Goal: Find specific page/section: Find specific page/section

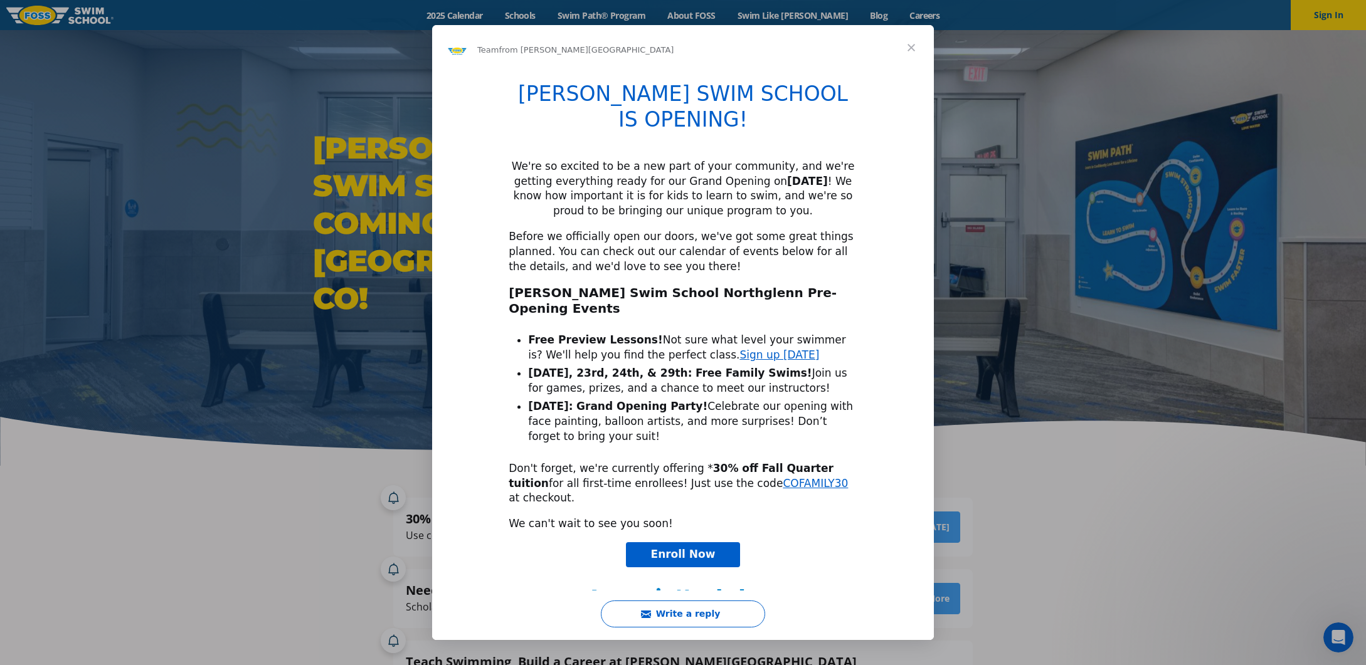
click at [908, 48] on span "Close" at bounding box center [911, 47] width 45 height 45
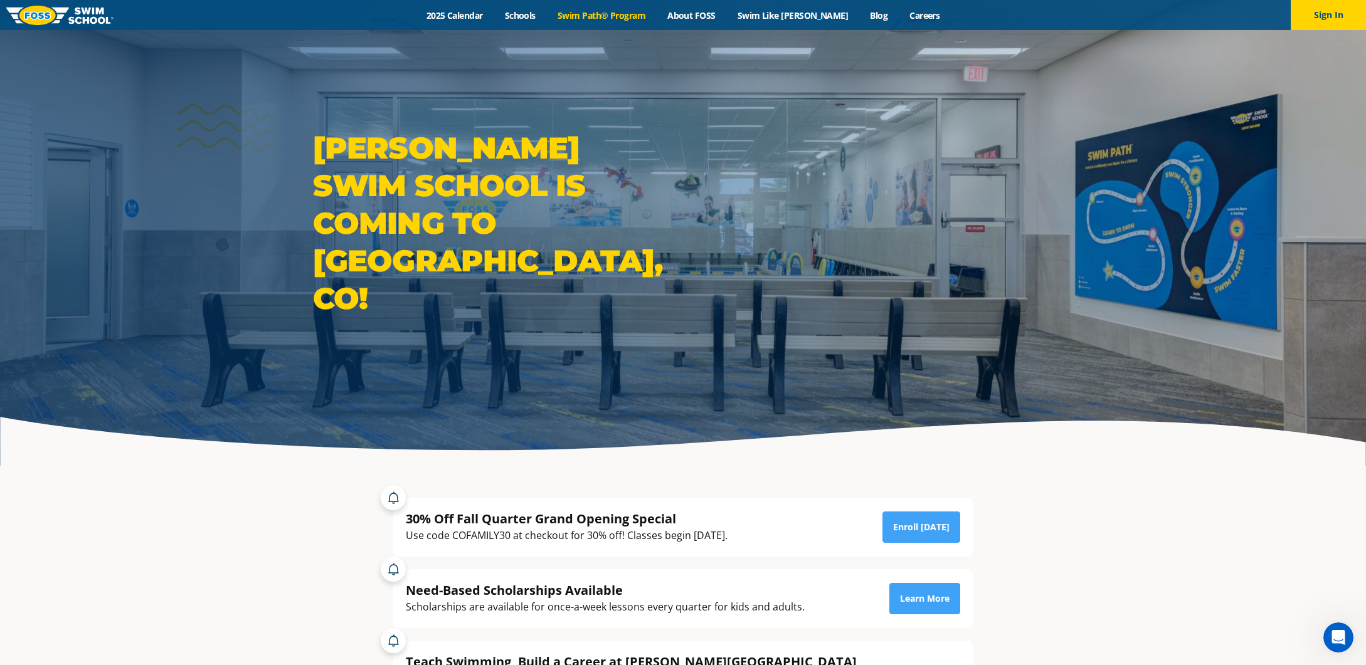
click at [638, 17] on link "Swim Path® Program" at bounding box center [601, 15] width 110 height 12
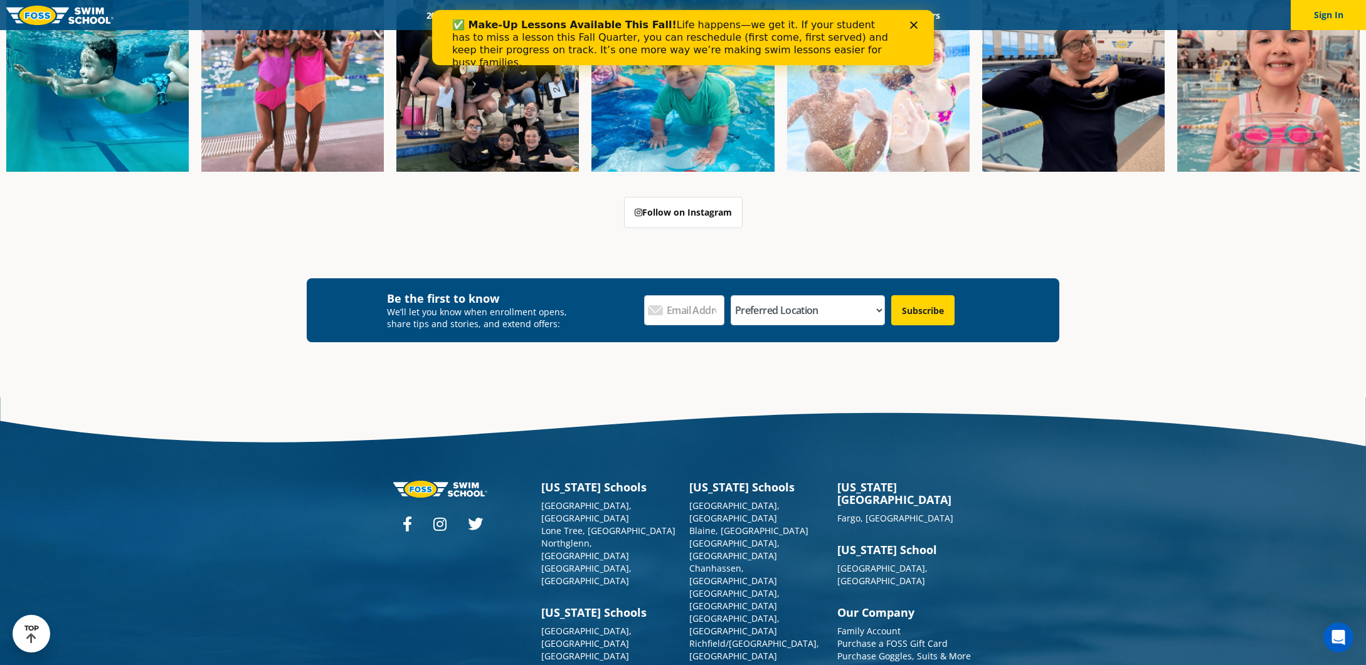
scroll to position [3782, 0]
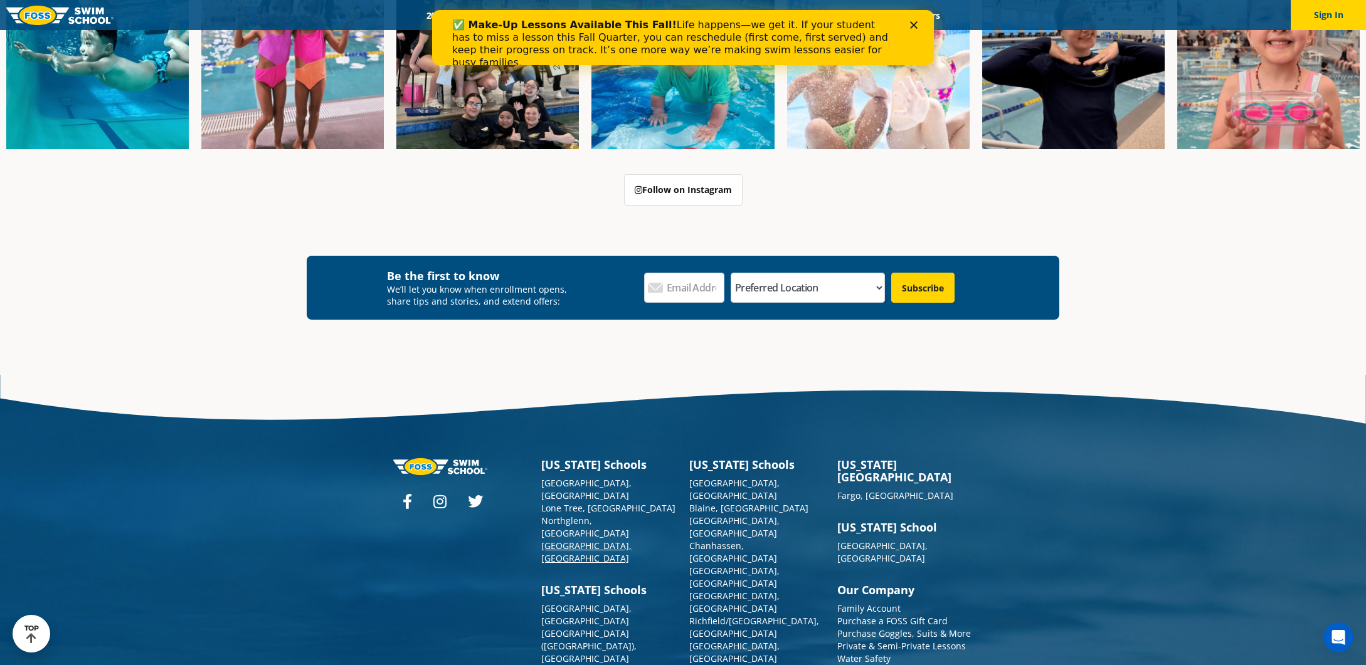
click at [566, 540] on link "[GEOGRAPHIC_DATA], [GEOGRAPHIC_DATA]" at bounding box center [586, 552] width 90 height 24
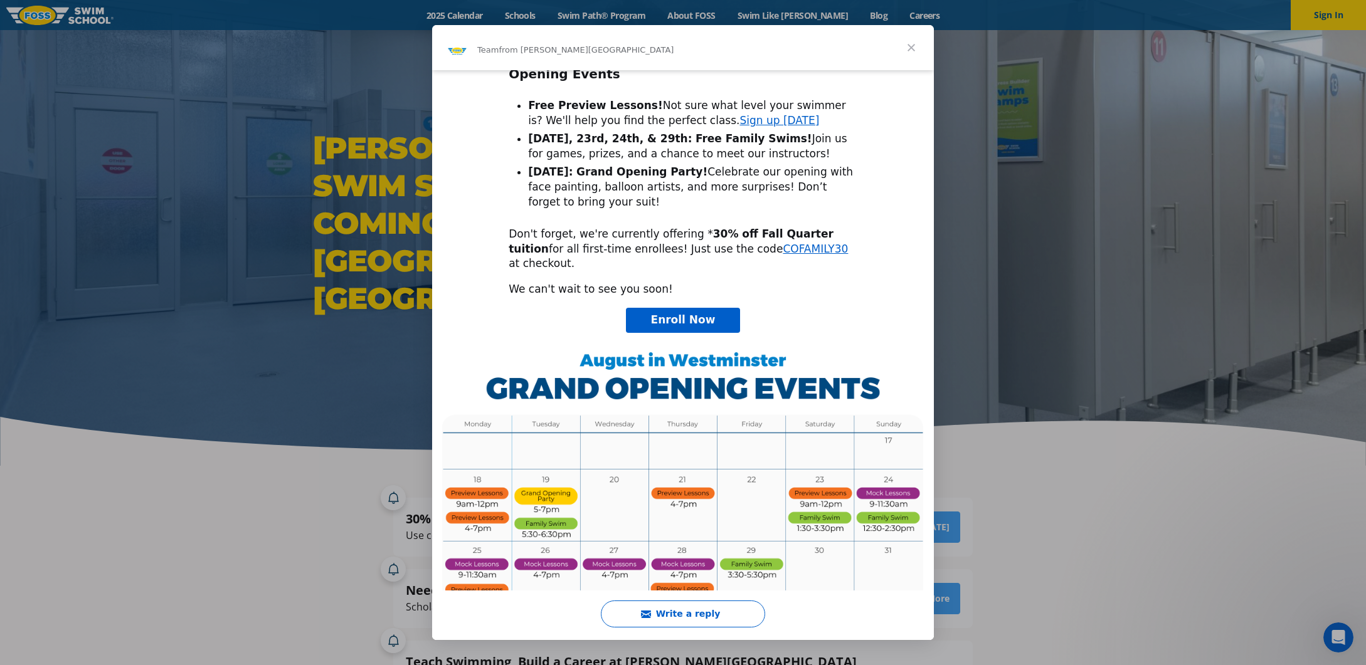
scroll to position [289, 0]
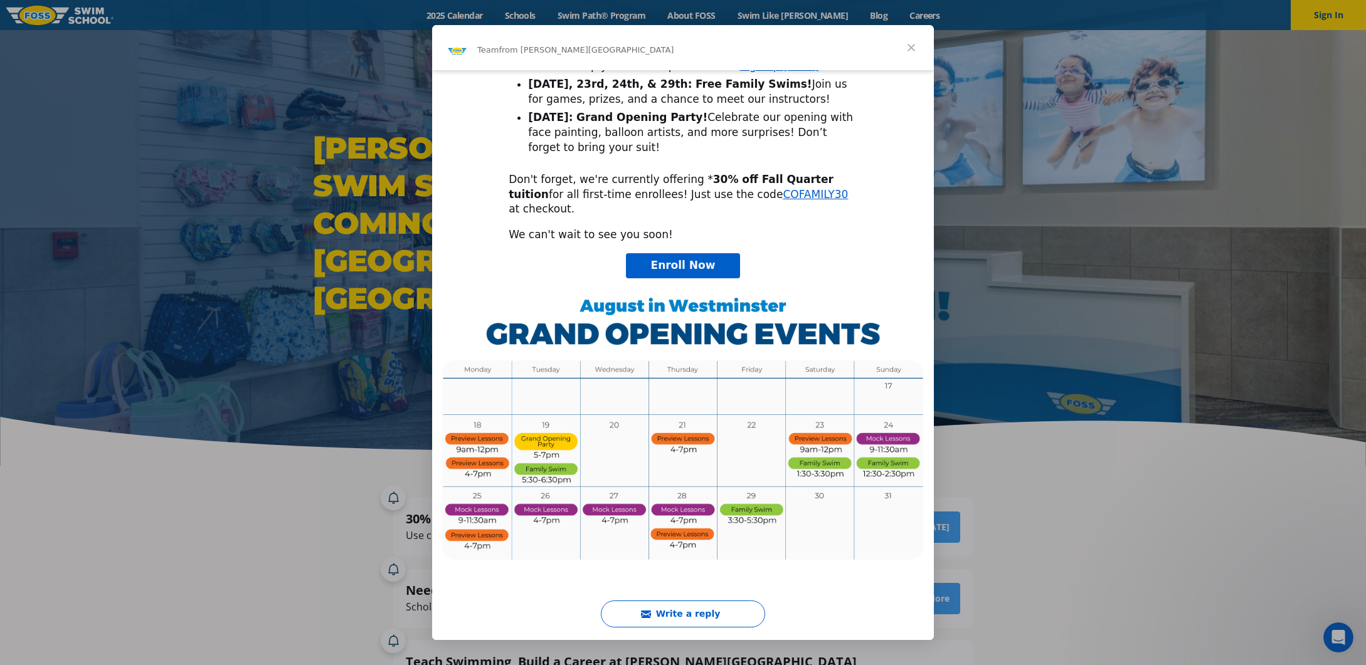
click at [906, 45] on span "Close" at bounding box center [911, 47] width 45 height 45
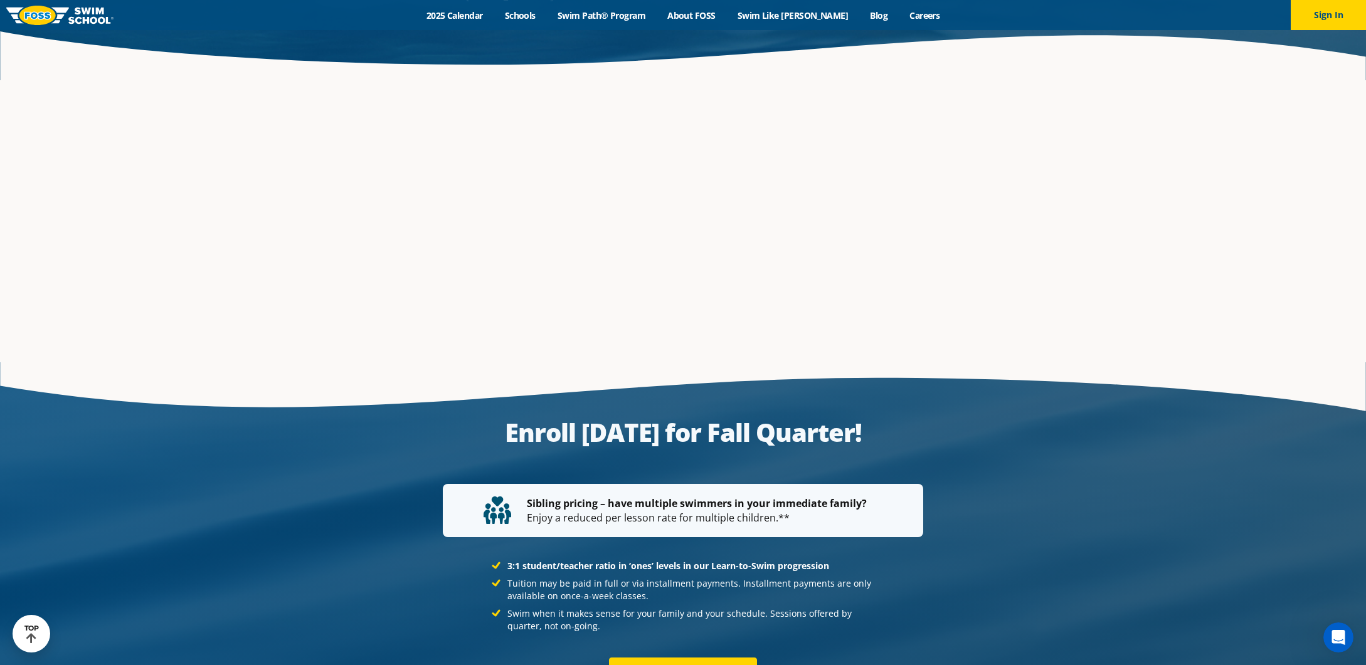
scroll to position [2734, 0]
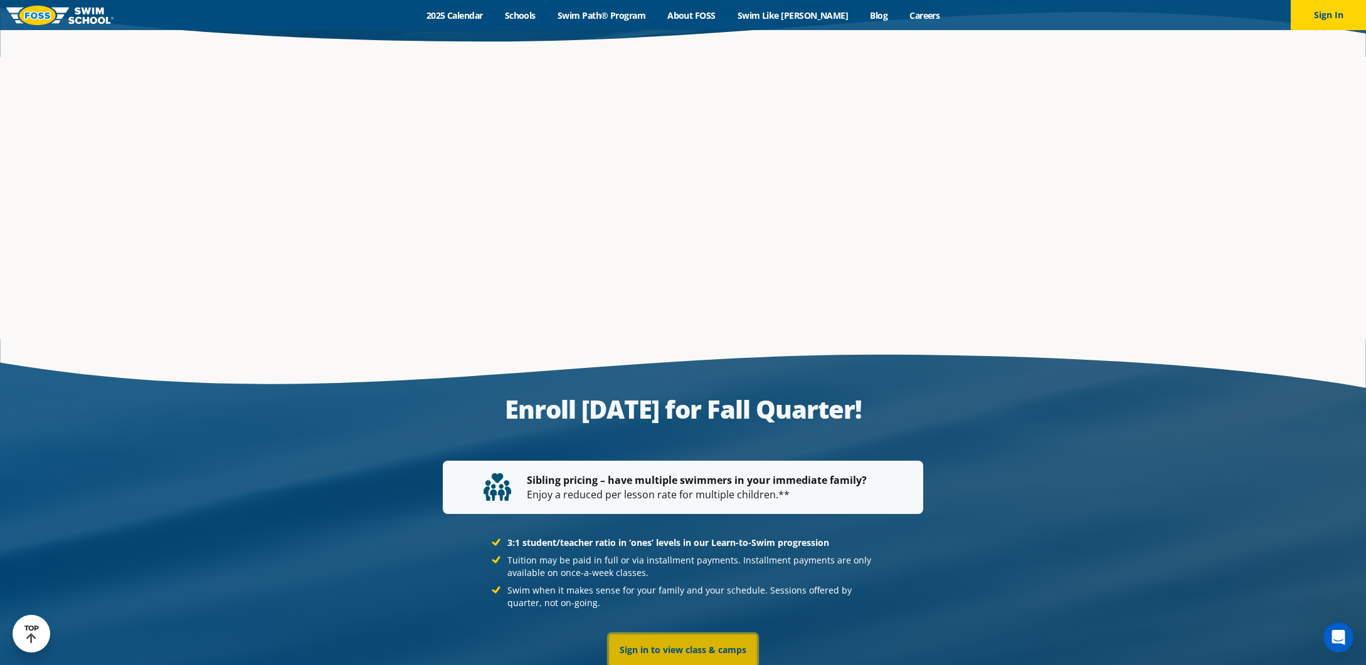
click at [686, 635] on link "Sign in to view class & camps" at bounding box center [683, 650] width 148 height 31
